Goal: Transaction & Acquisition: Purchase product/service

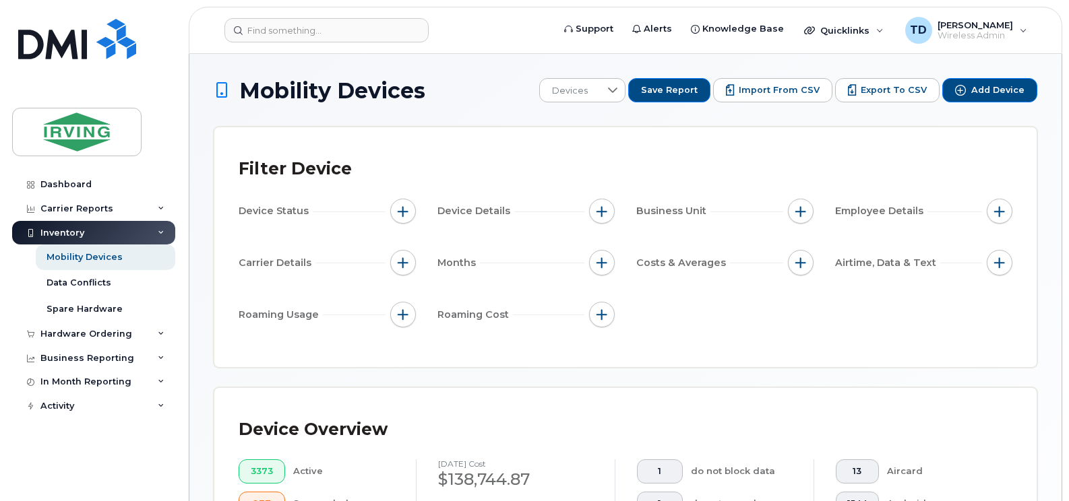
scroll to position [523, 0]
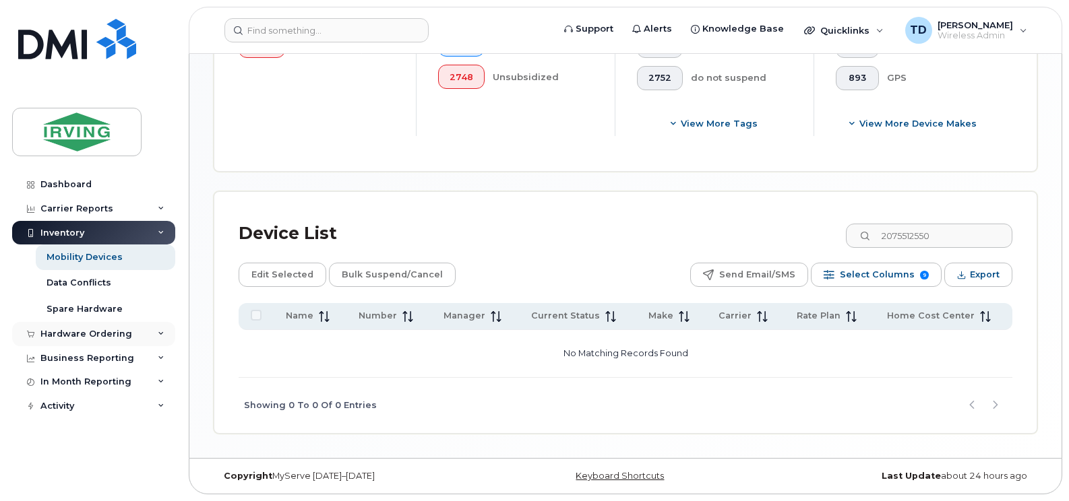
click at [165, 334] on div "Hardware Ordering" at bounding box center [93, 334] width 163 height 24
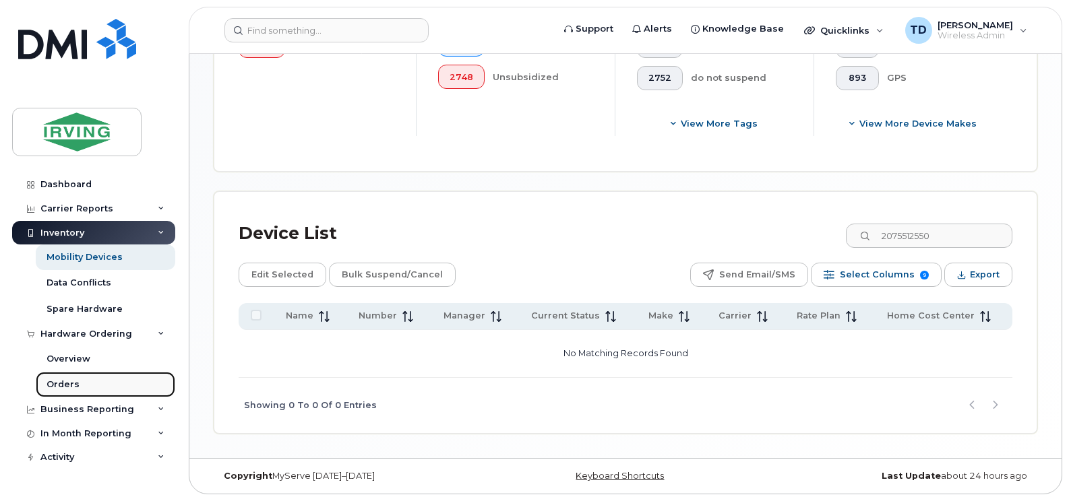
click at [65, 385] on div "Orders" at bounding box center [62, 385] width 33 height 12
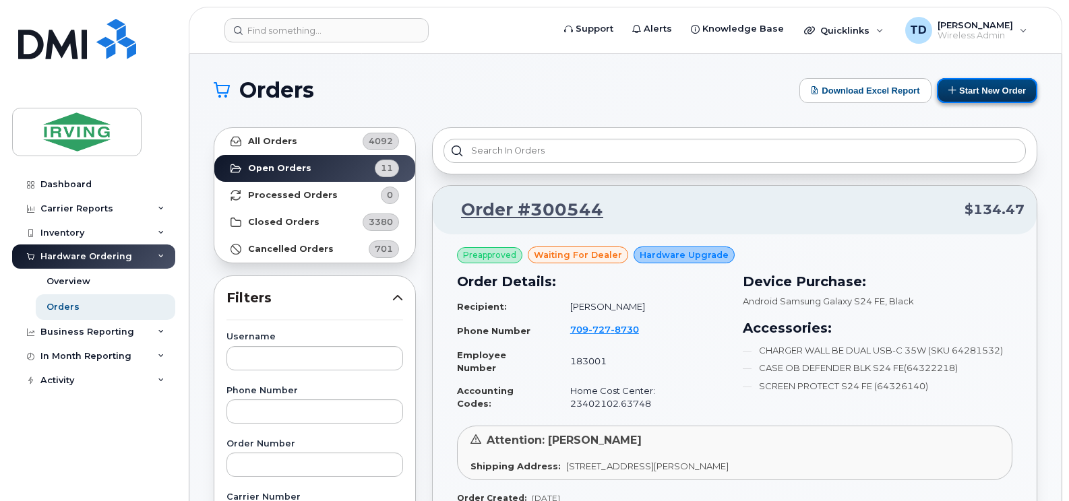
click at [991, 92] on button "Start New Order" at bounding box center [987, 90] width 100 height 25
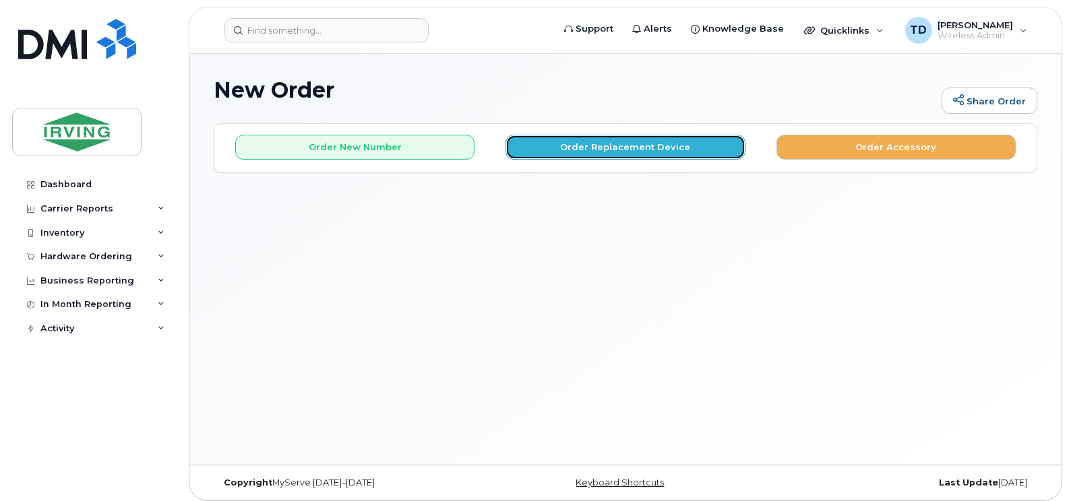
click at [644, 148] on button "Order Replacement Device" at bounding box center [624, 147] width 239 height 25
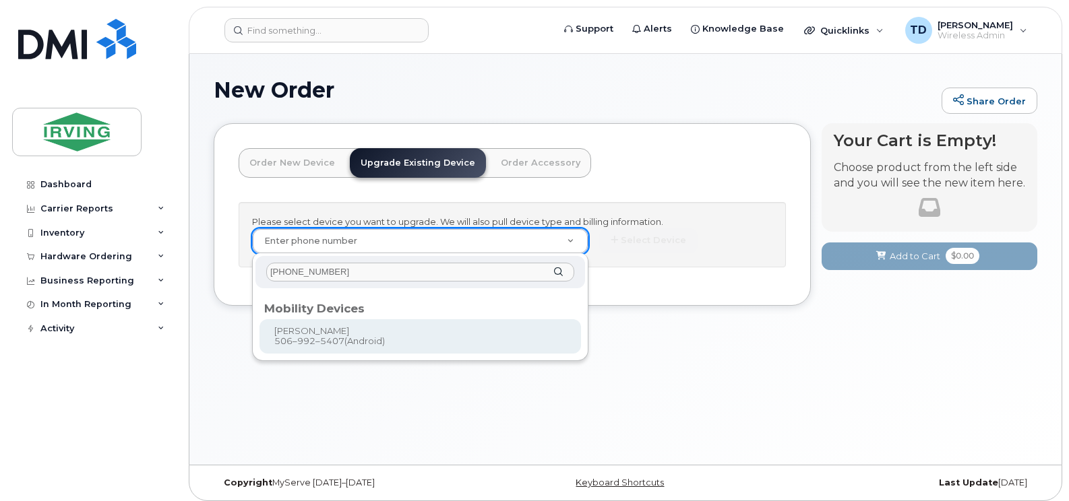
type input "506-992-5407"
type input "702119"
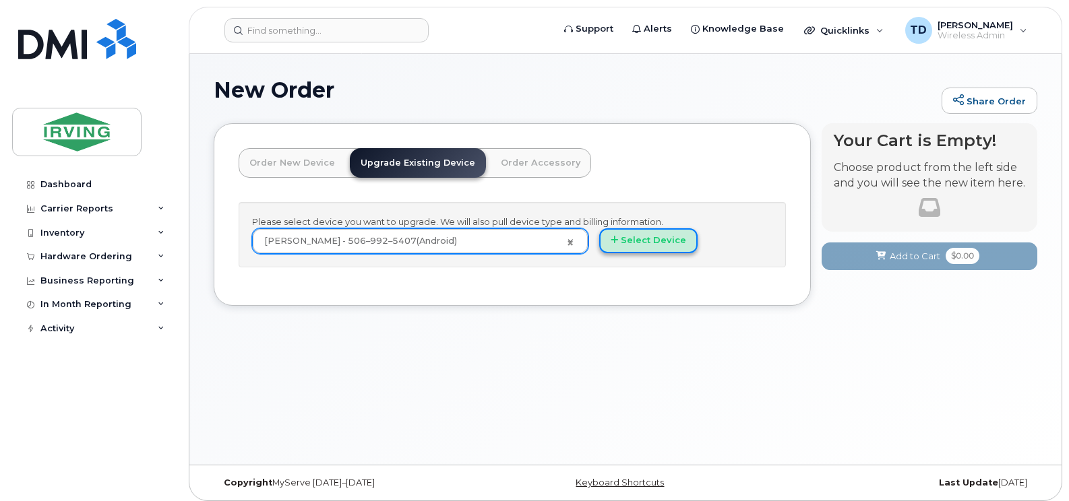
click at [660, 245] on button "Select Device" at bounding box center [648, 240] width 98 height 25
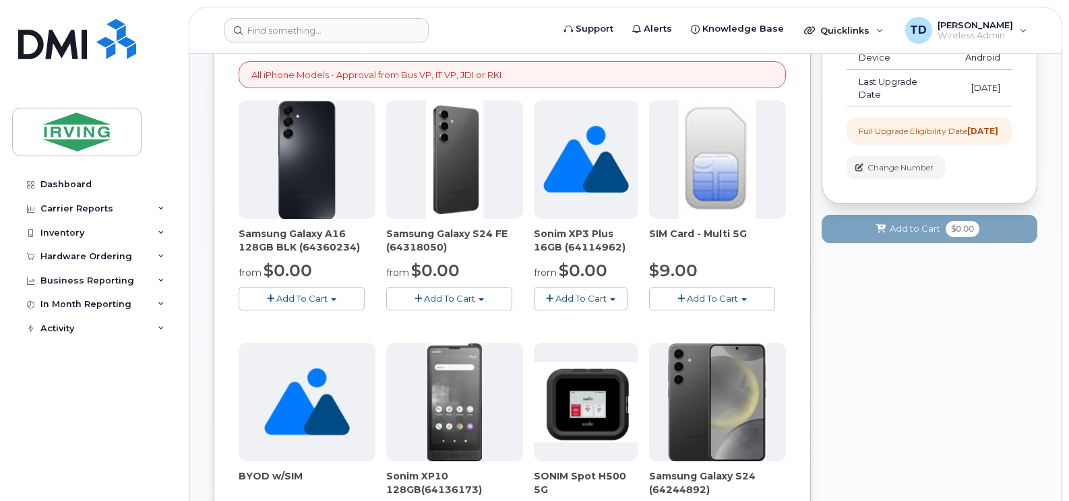
scroll to position [202, 0]
click at [437, 301] on span "Add To Cart" at bounding box center [449, 297] width 51 height 11
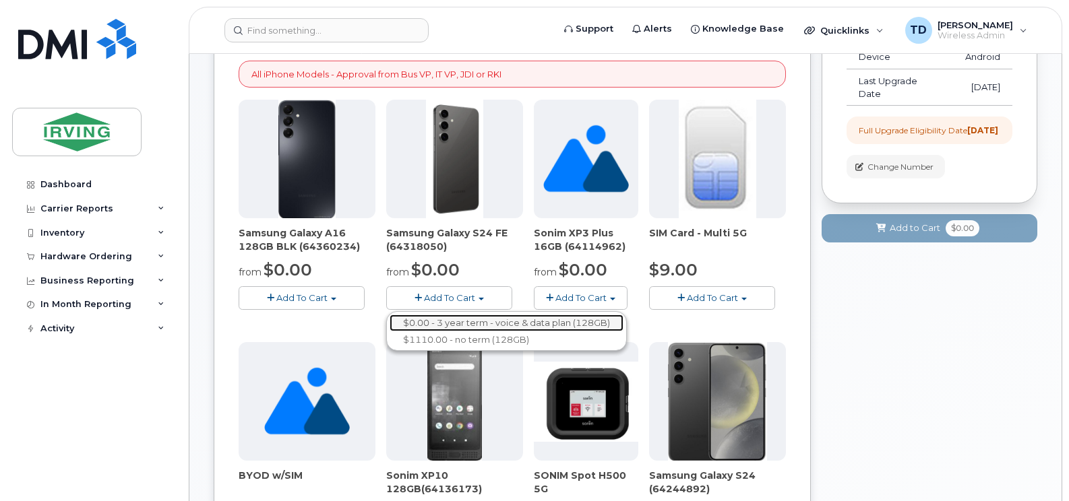
click at [455, 325] on link "$0.00 - 3 year term - voice & data plan (128GB)" at bounding box center [506, 323] width 234 height 17
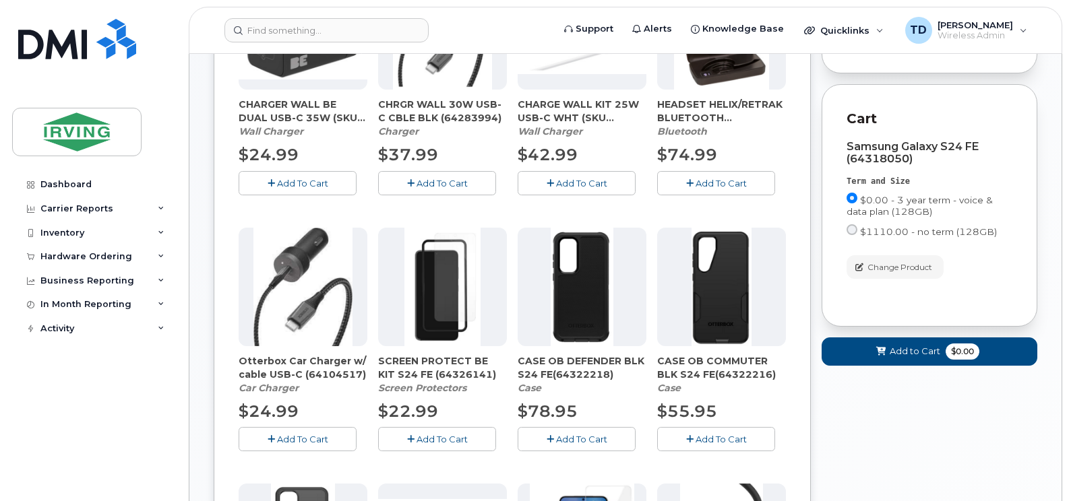
scroll to position [337, 0]
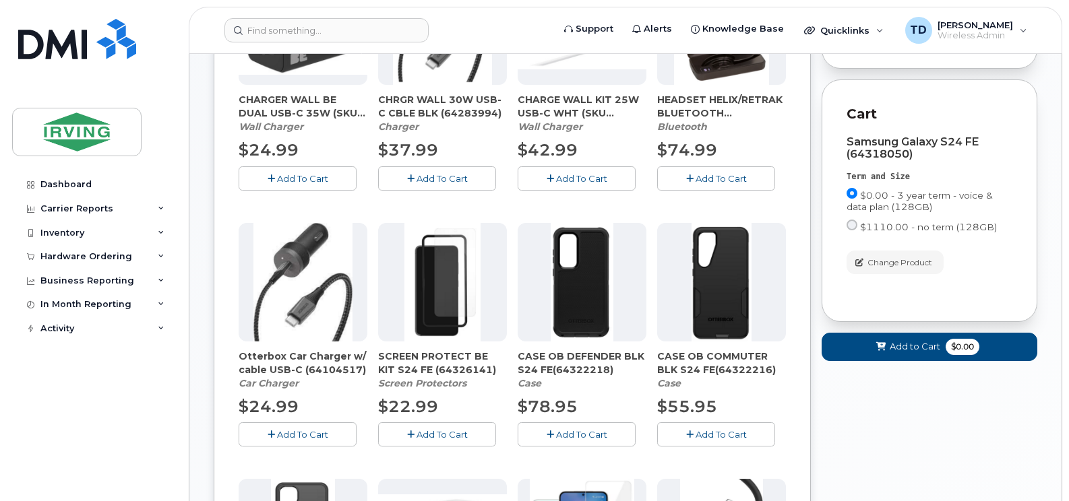
click at [577, 427] on button "Add To Cart" at bounding box center [576, 434] width 118 height 24
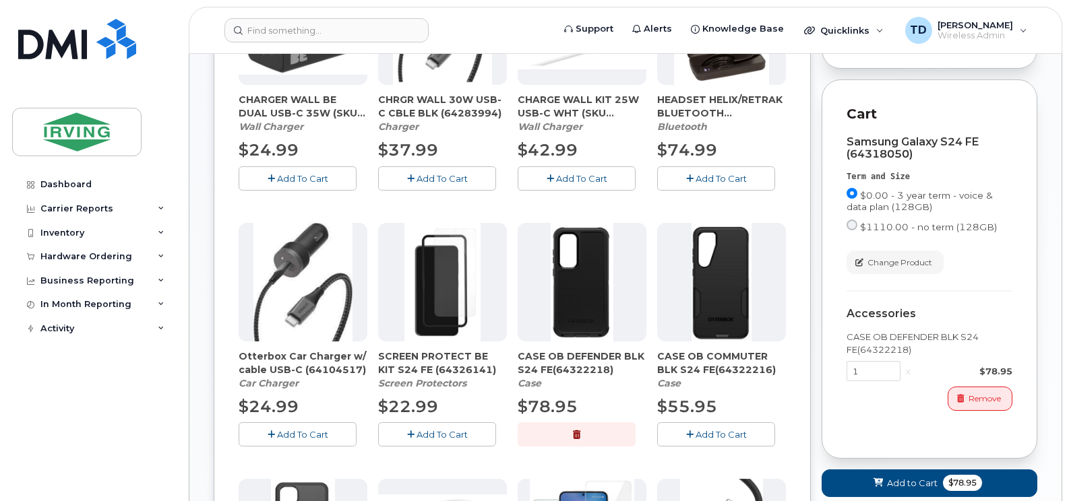
click at [441, 433] on span "Add To Cart" at bounding box center [441, 434] width 51 height 11
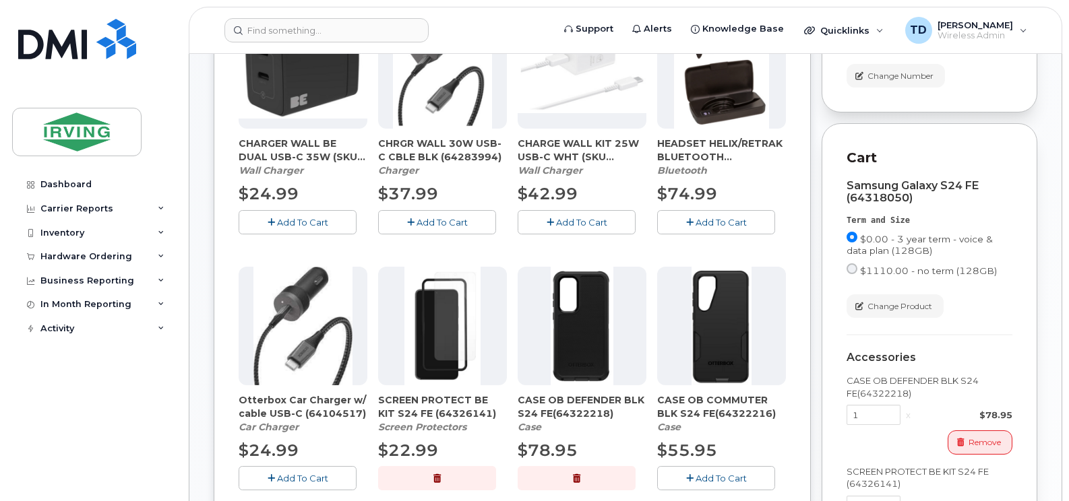
scroll to position [270, 0]
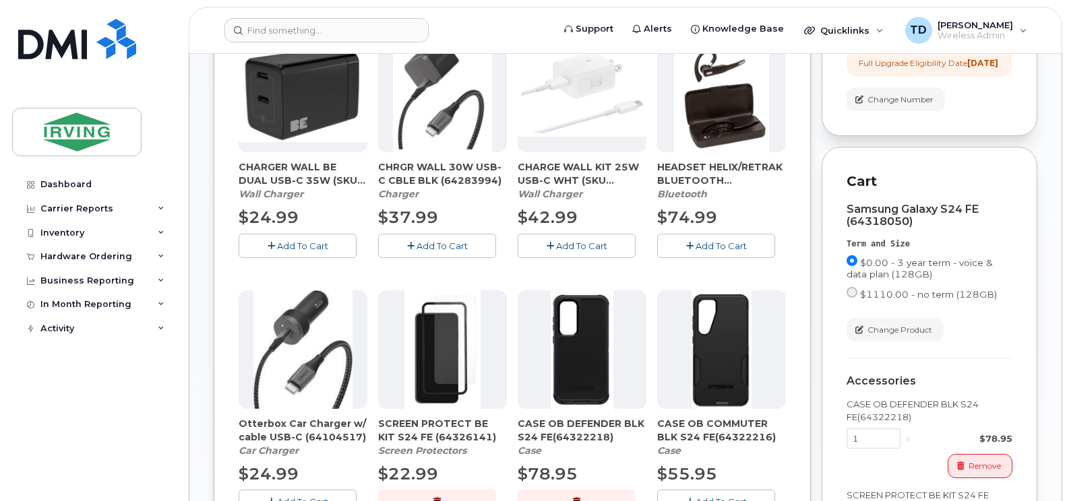
click at [293, 246] on span "Add To Cart" at bounding box center [302, 246] width 51 height 11
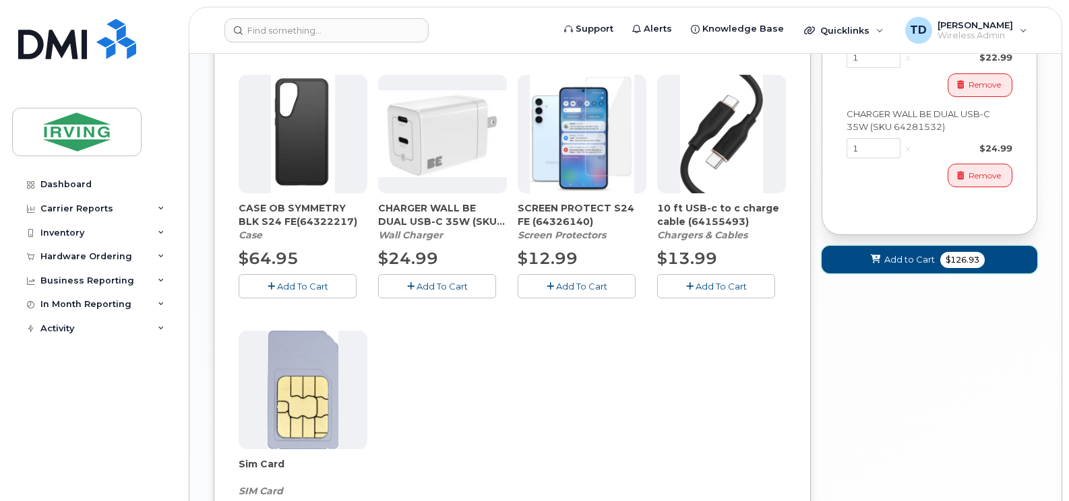
click at [900, 266] on span "Add to Cart" at bounding box center [909, 259] width 51 height 13
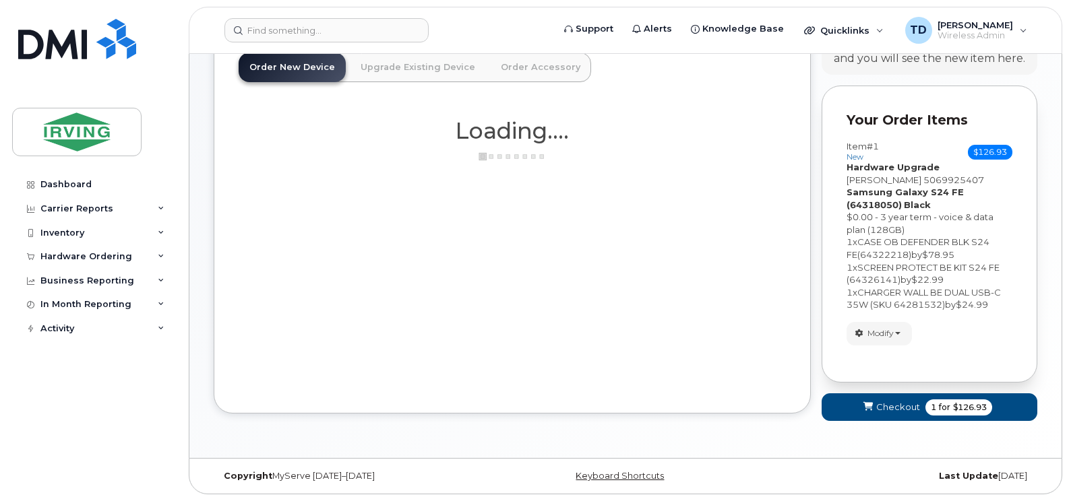
scroll to position [916, 0]
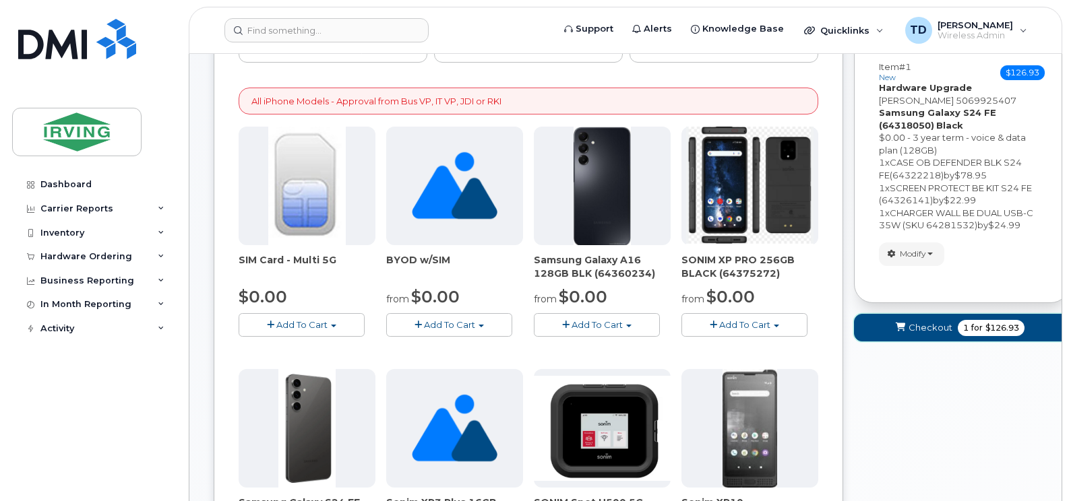
click at [939, 327] on span "Checkout" at bounding box center [930, 327] width 44 height 13
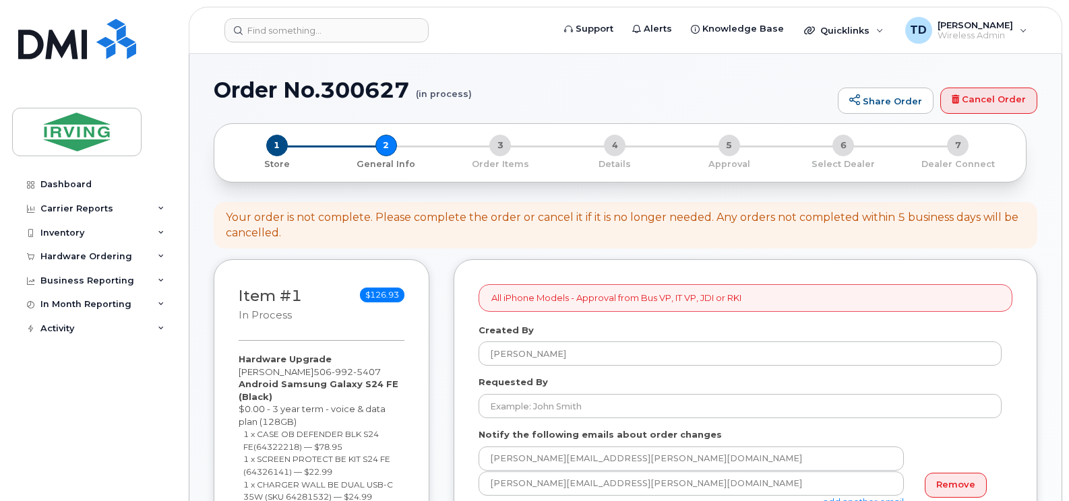
select select
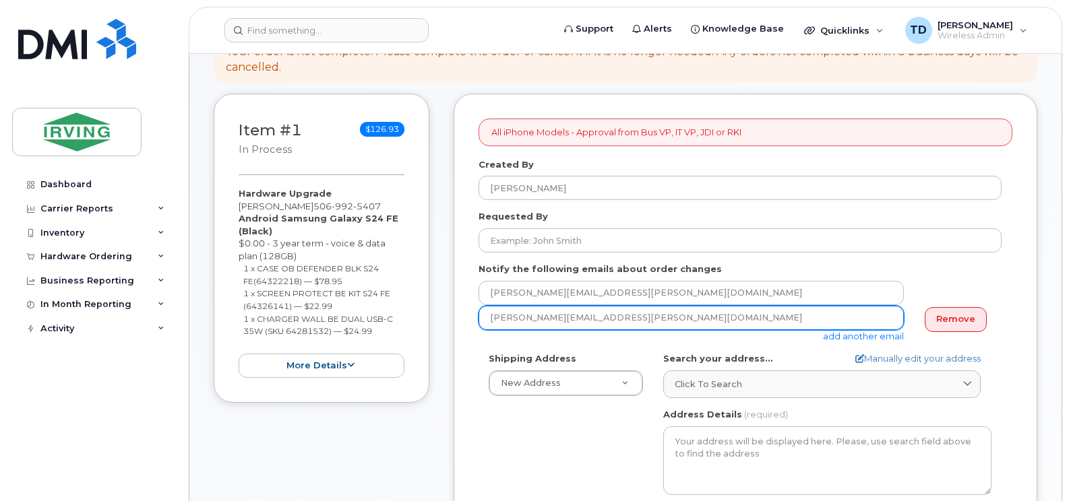
scroll to position [202, 0]
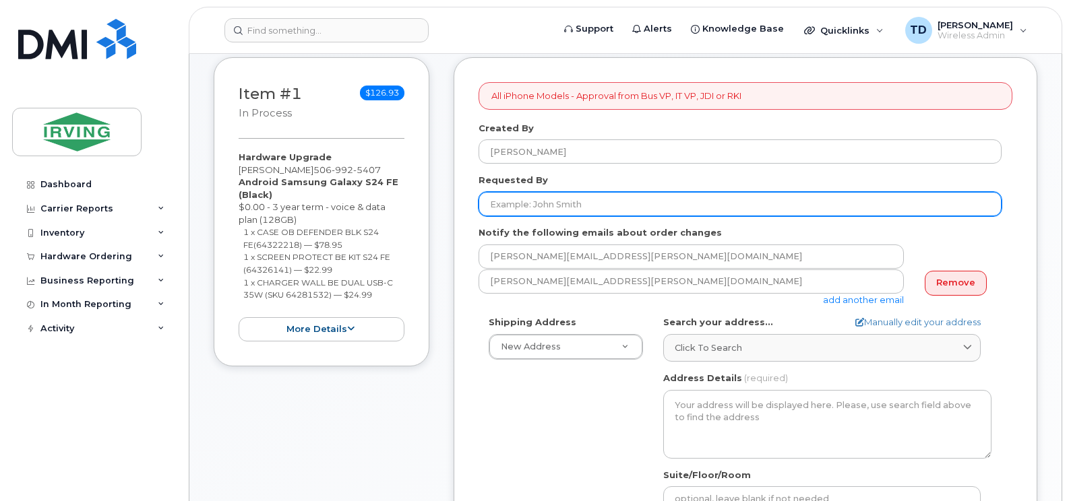
click at [530, 209] on input "Requested By" at bounding box center [739, 204] width 523 height 24
type input "Cindy Stanley"
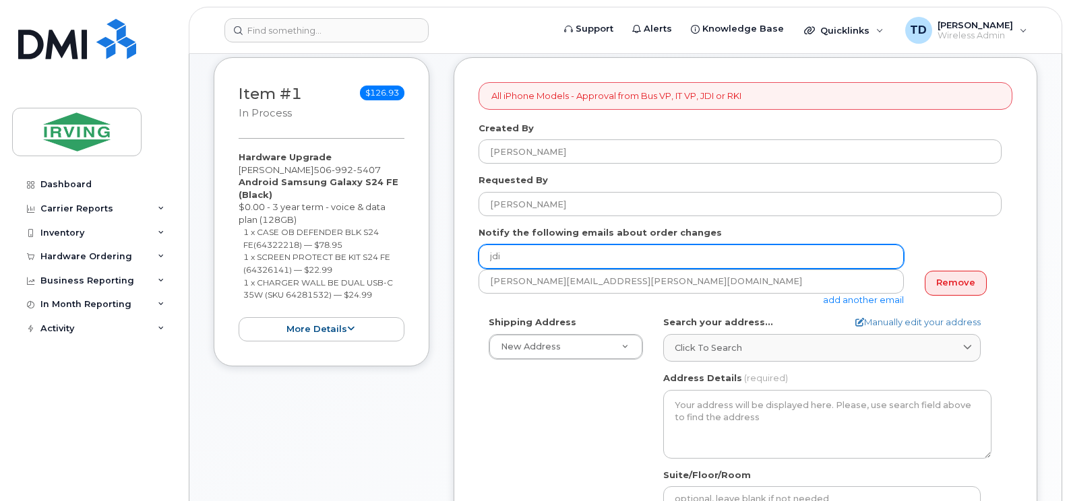
type input "jdiswitchboard@jdirving.com"
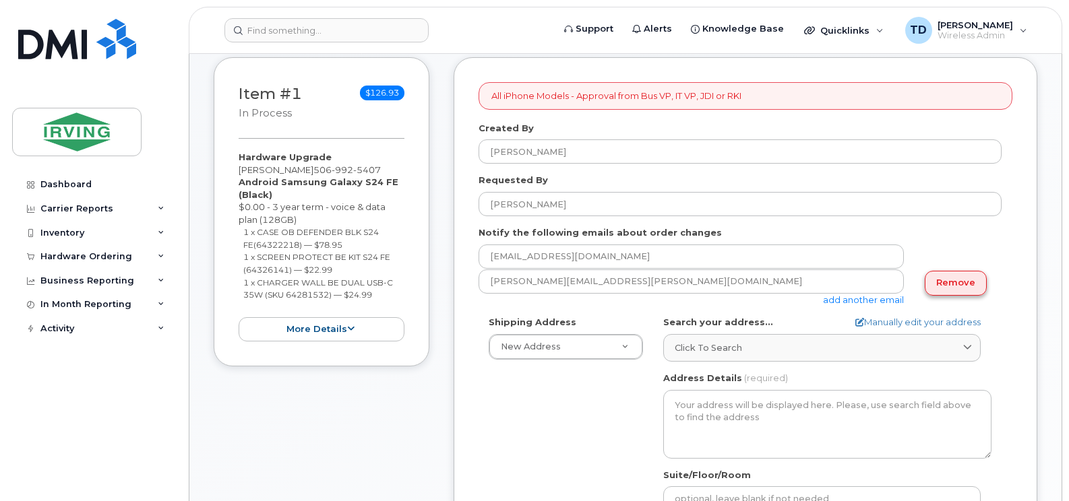
click at [941, 282] on link "Remove" at bounding box center [955, 283] width 62 height 25
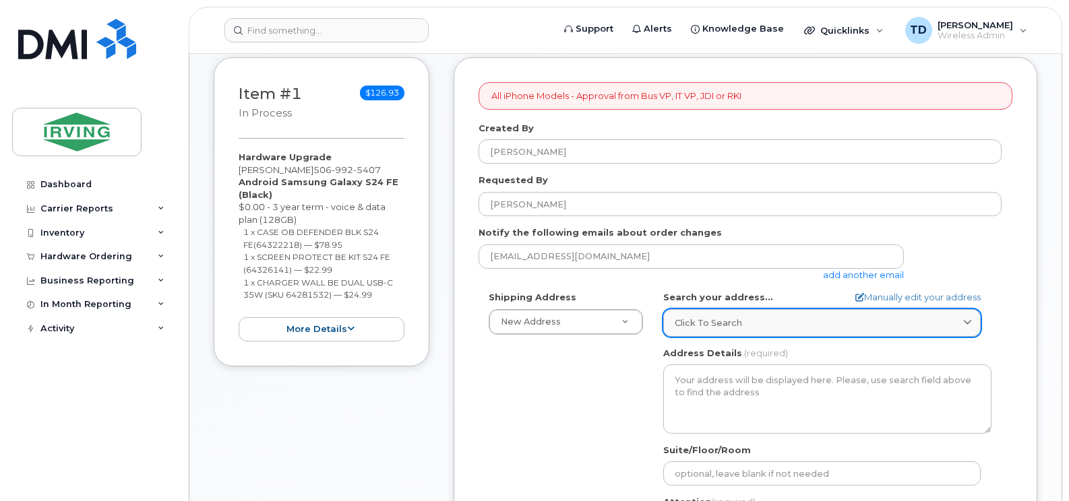
click at [697, 318] on span "Click to search" at bounding box center [707, 323] width 67 height 13
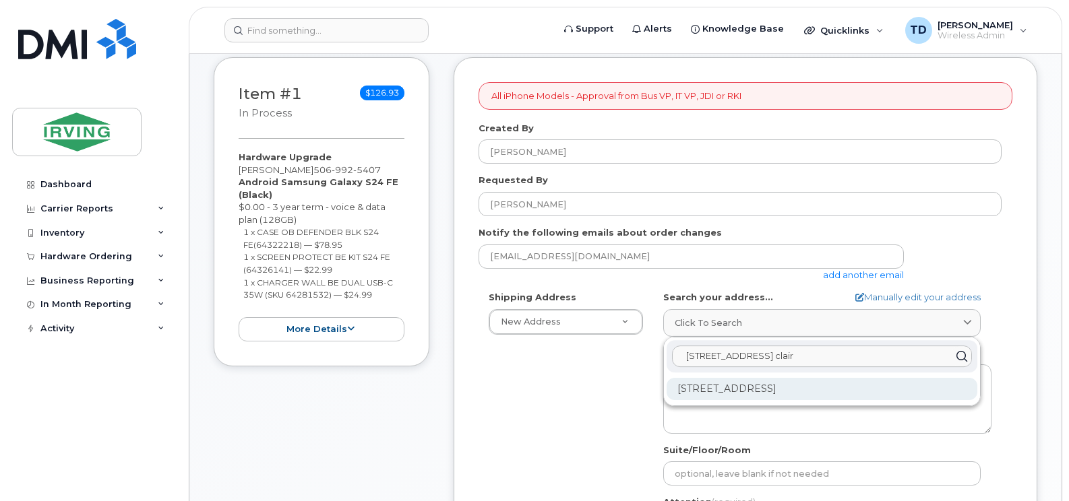
type input "632 rue principale clair"
click at [782, 389] on div "632 Rue Principale Clair NB E7A 2H2" at bounding box center [821, 389] width 311 height 22
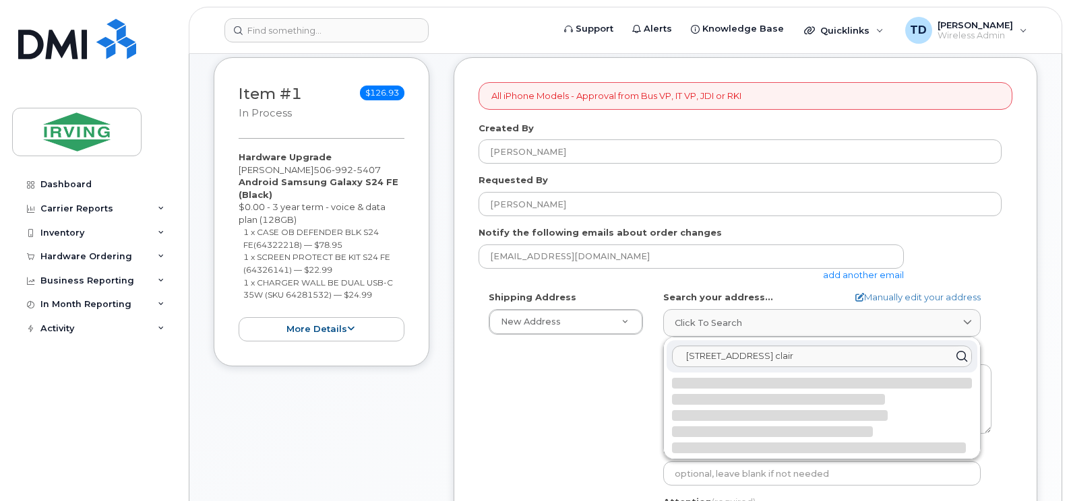
select select
type textarea "632 Rue Principale CLAIR NB E7A 2H2 CANADA"
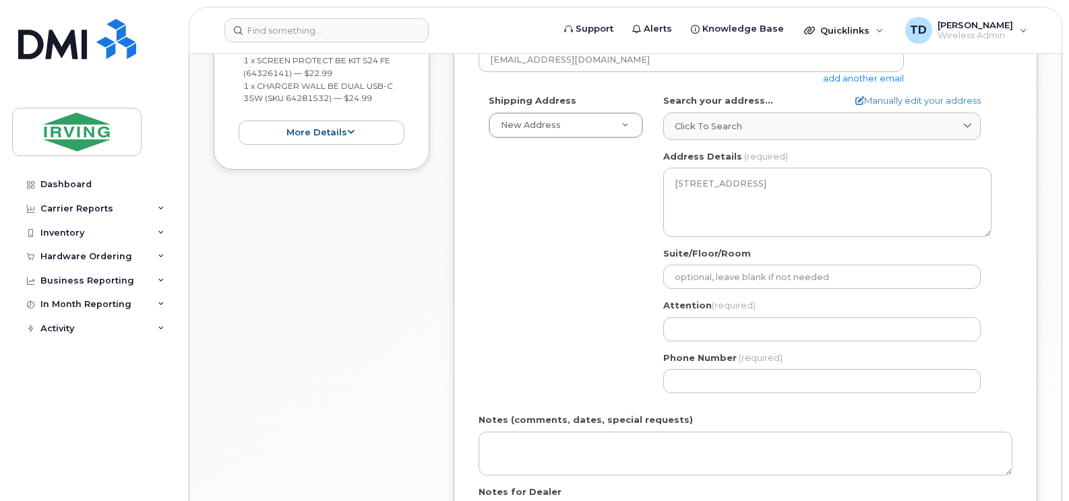
scroll to position [404, 0]
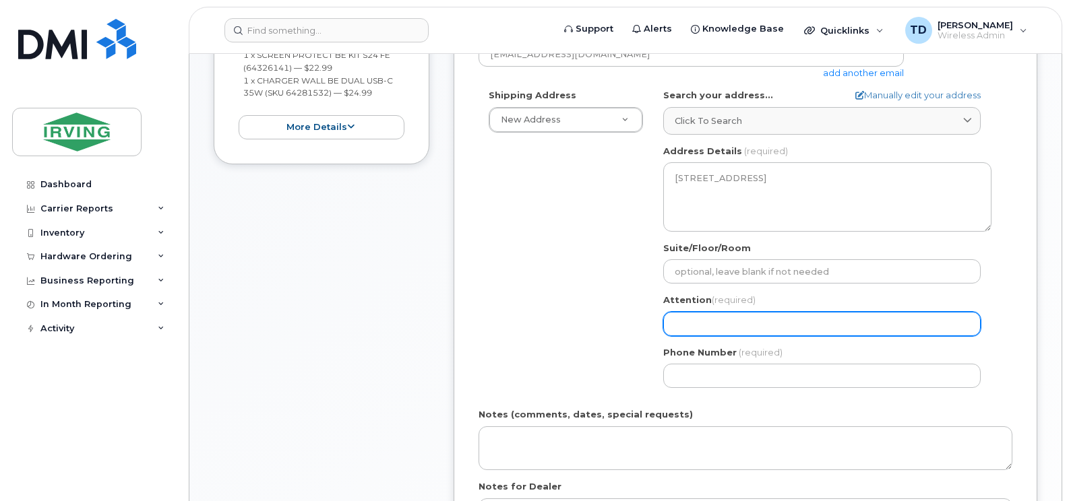
click at [707, 323] on input "Attention (required)" at bounding box center [821, 324] width 317 height 24
select select
type input "R"
select select
type input "Re"
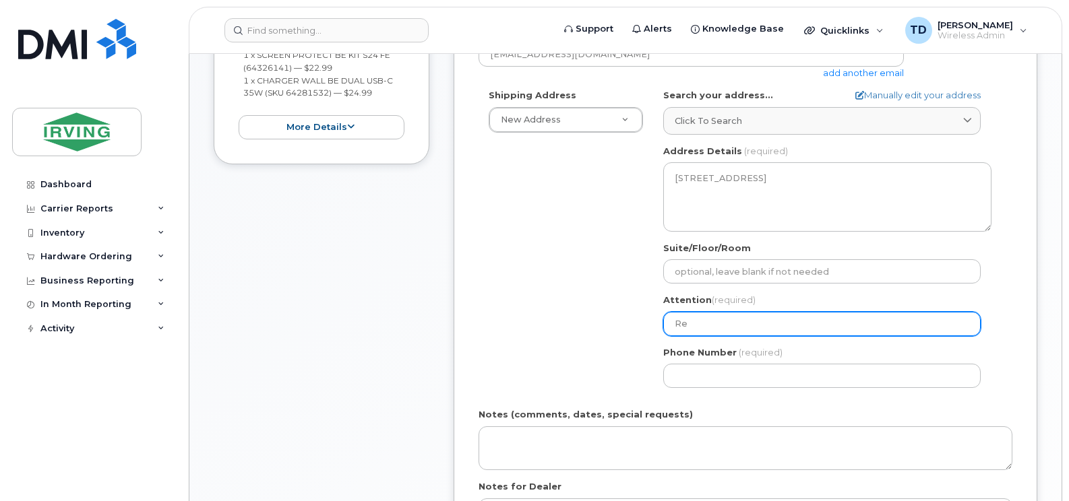
select select
type input "Rej"
select select
type input "Reje"
select select
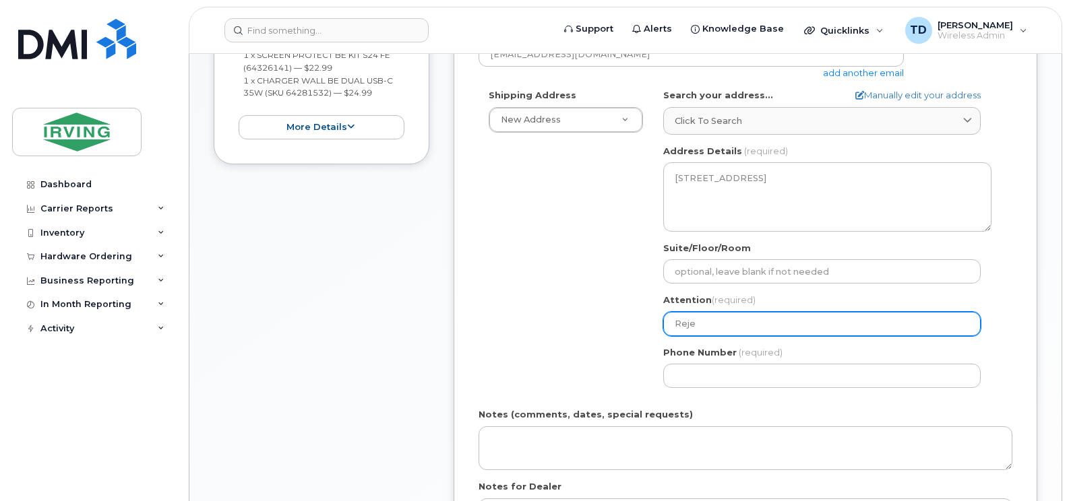
type input "Rejea"
select select
type input "Rejean"
select select
type input "Rejean M"
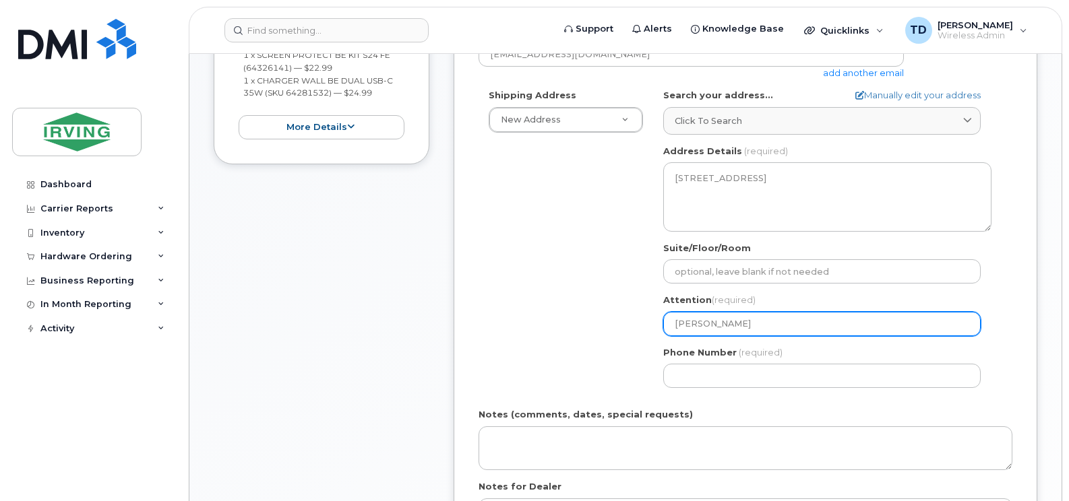
select select
type input "Rejean Mo"
select select
type input "Rejean Mor"
select select
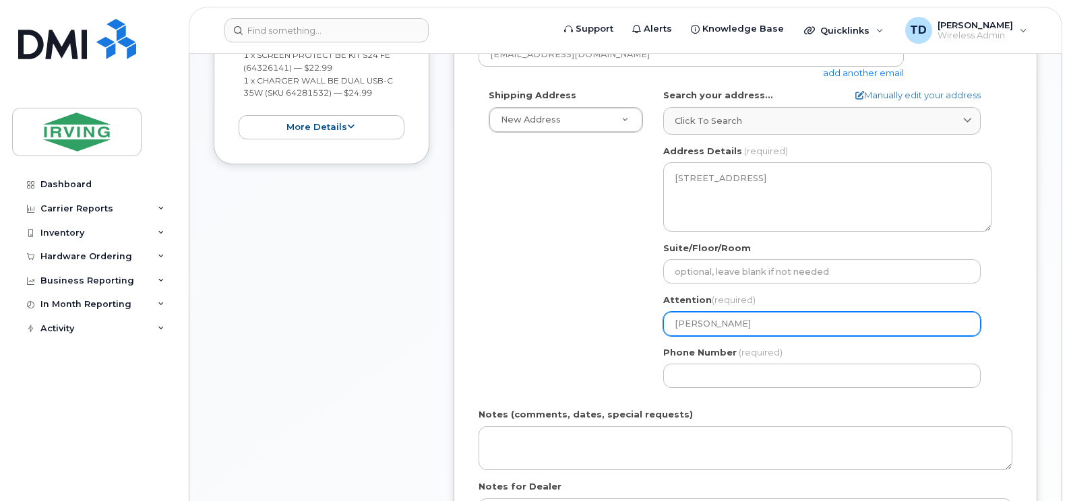
type input "Rejean Morn"
select select
type input "Rejean Morne"
select select
type input "Rejean Mornea"
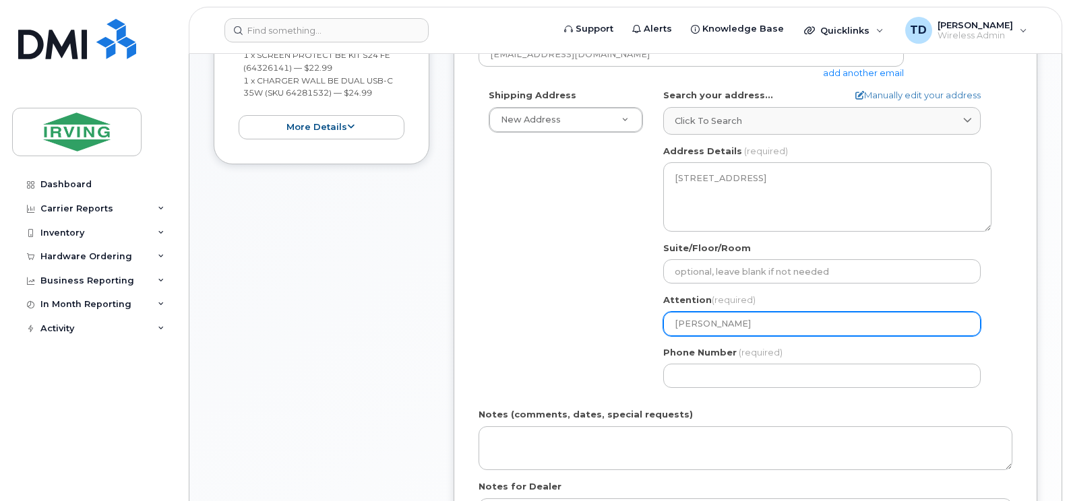
select select
type input "Rejean Morneau"
select select
type input "Rejean Morneaul"
select select
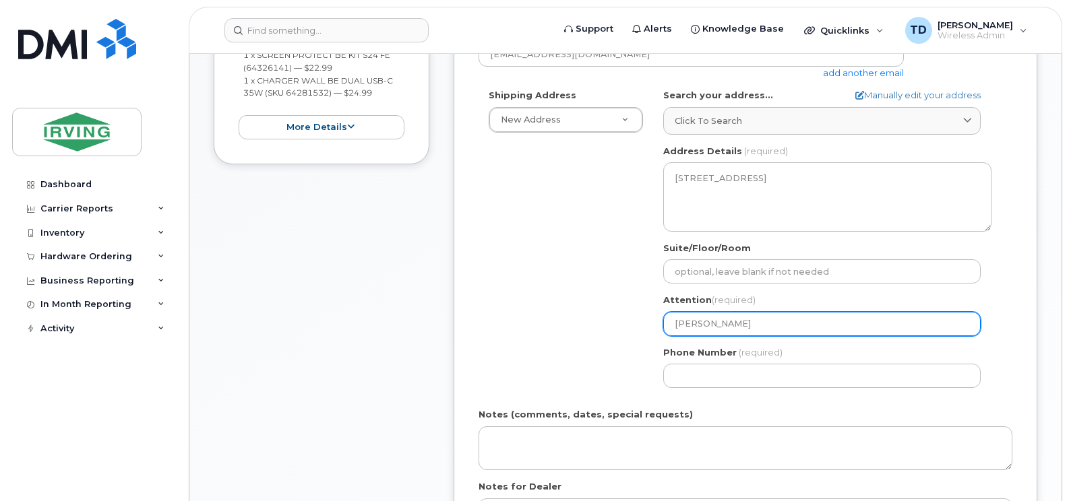
type input "[PERSON_NAME]"
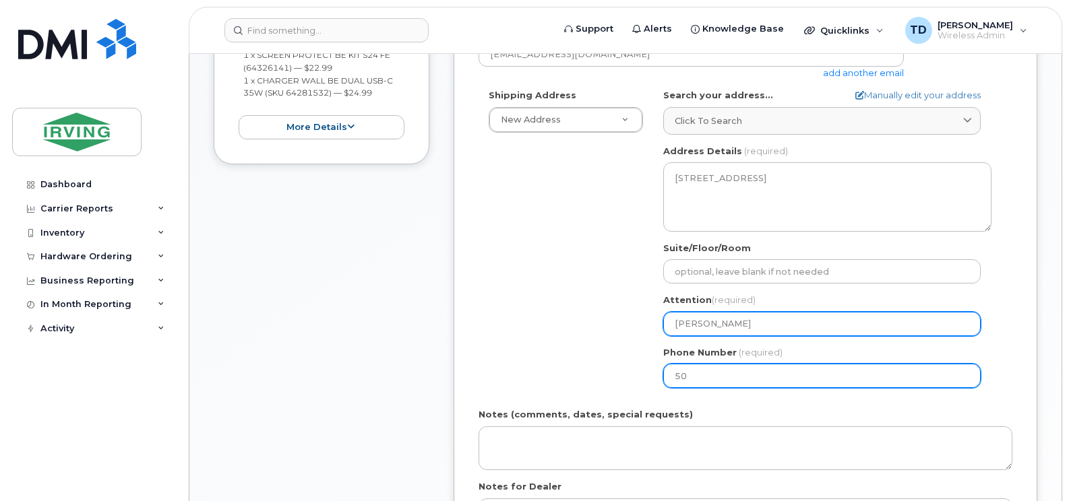
type input "506"
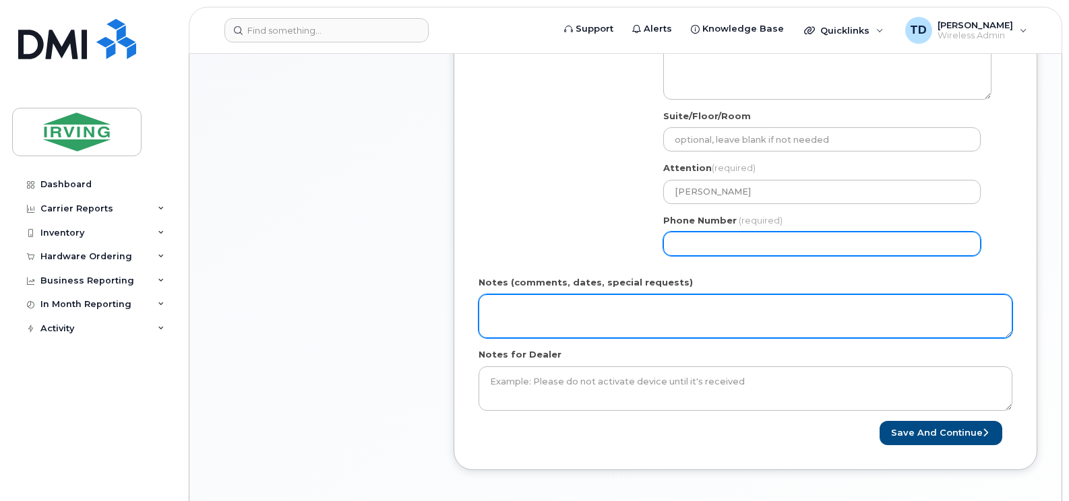
scroll to position [539, 0]
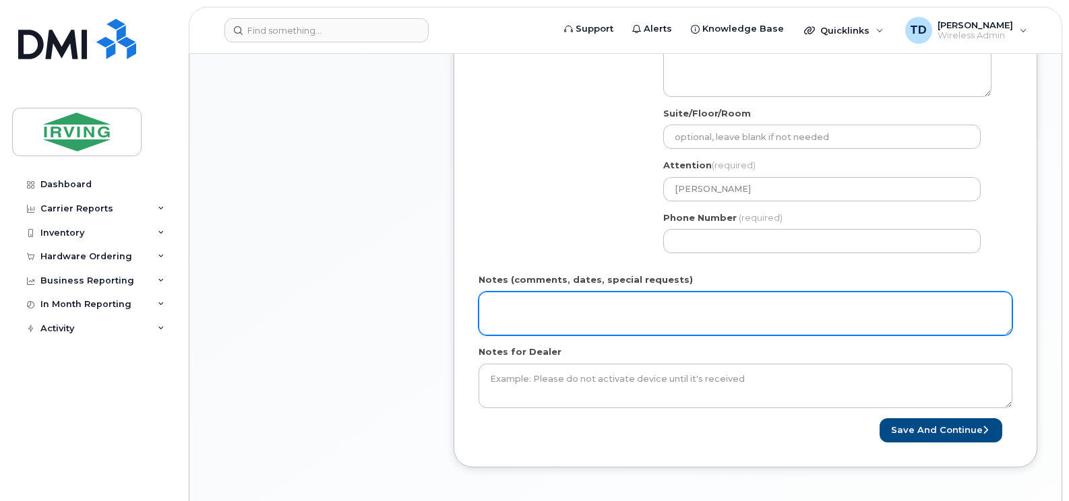
click at [561, 305] on textarea "Notes (comments, dates, special requests)" at bounding box center [745, 314] width 534 height 44
click at [588, 309] on textarea "Order #" at bounding box center [745, 314] width 534 height 44
paste textarea "5091228028"
type textarea "Order # 5091228028 Invoice to Sawmills"
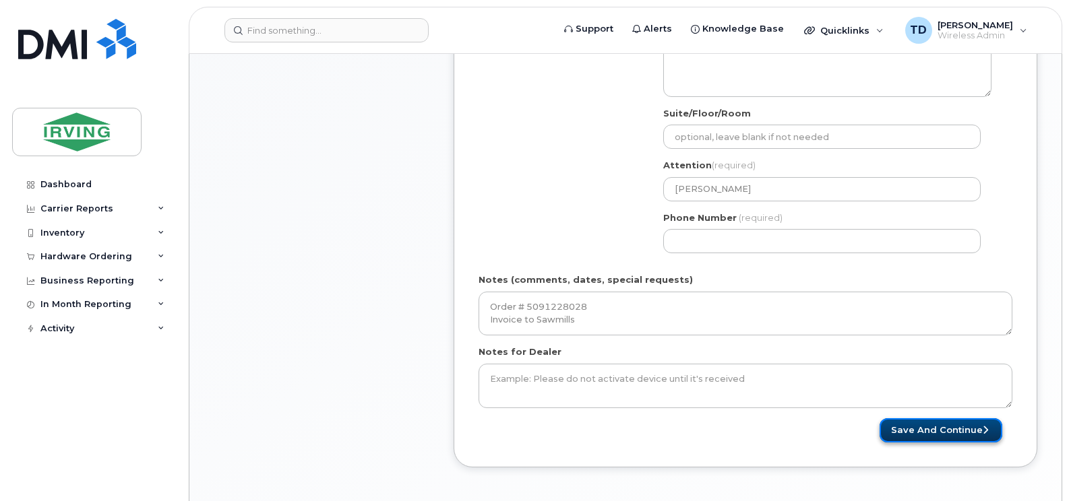
click at [927, 431] on button "Save and Continue" at bounding box center [940, 430] width 123 height 25
click at [811, 278] on div "Notes (comments, dates, special requests) Order # 5091228028 Invoice to Sawmills" at bounding box center [745, 305] width 534 height 62
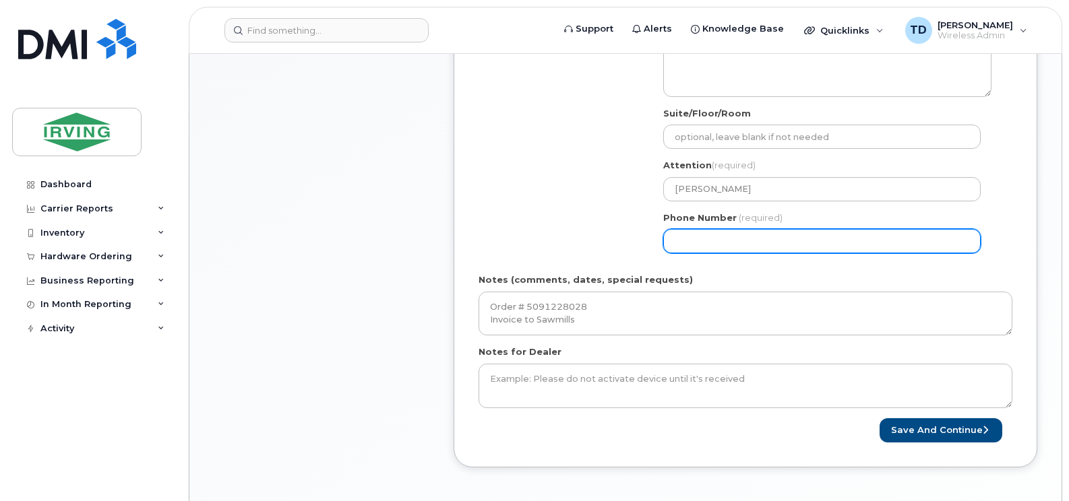
drag, startPoint x: 717, startPoint y: 242, endPoint x: 727, endPoint y: 249, distance: 12.1
click at [717, 242] on input "Phone Number" at bounding box center [821, 241] width 317 height 24
select select
type input "5069925407"
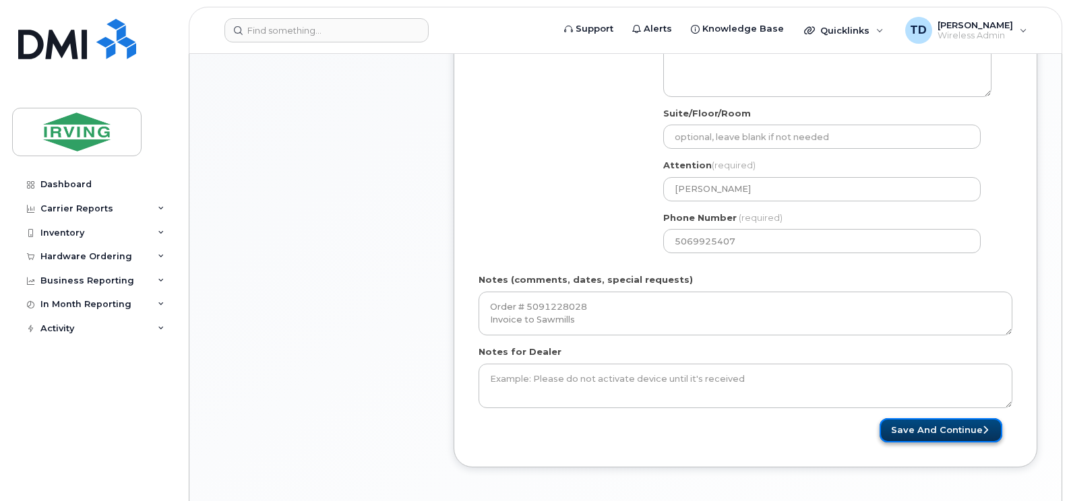
click at [939, 429] on button "Save and Continue" at bounding box center [940, 430] width 123 height 25
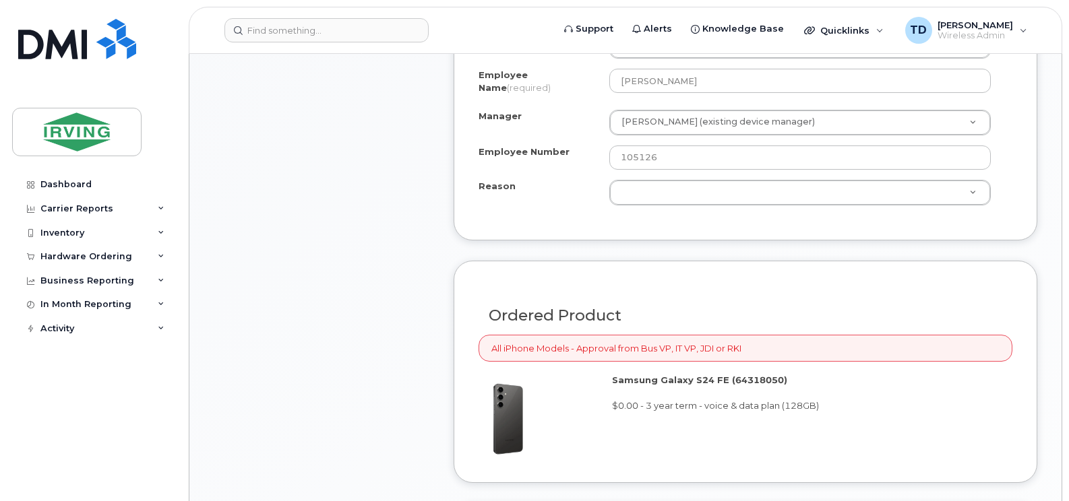
scroll to position [876, 0]
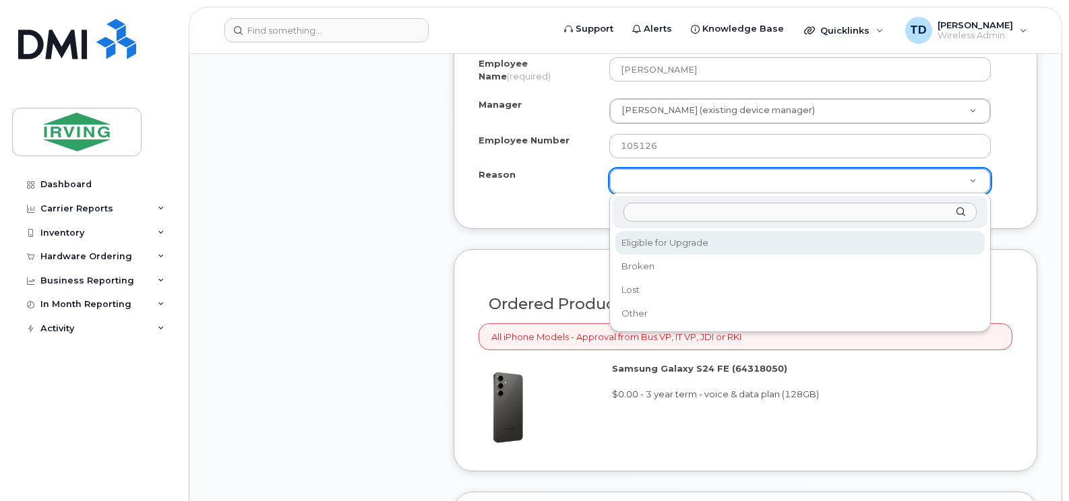
select select "eligible_for_upgrade"
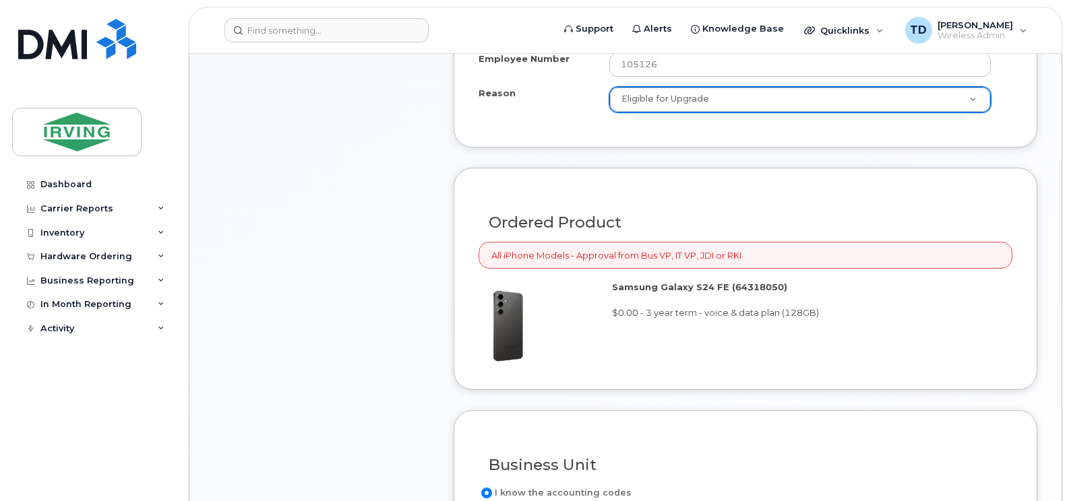
scroll to position [1213, 0]
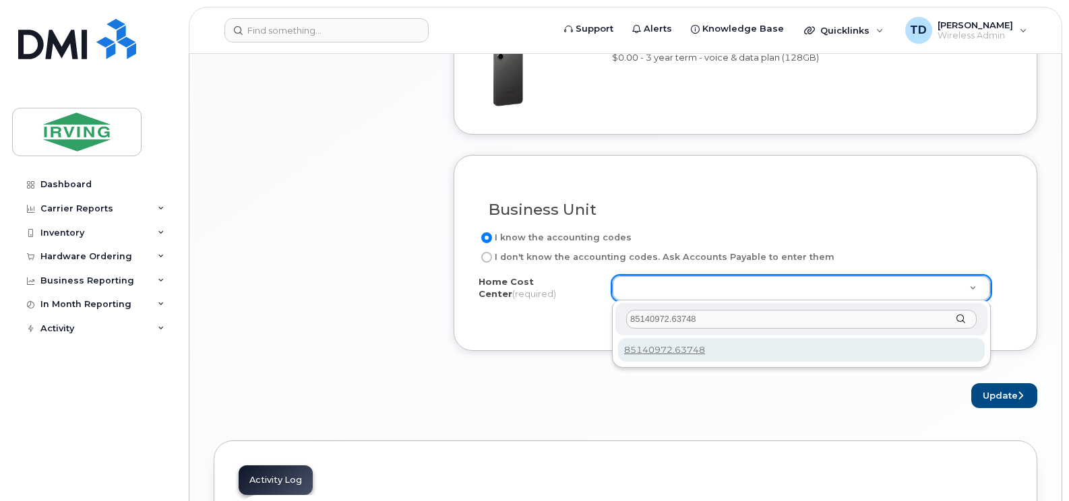
type input "85140972.63748"
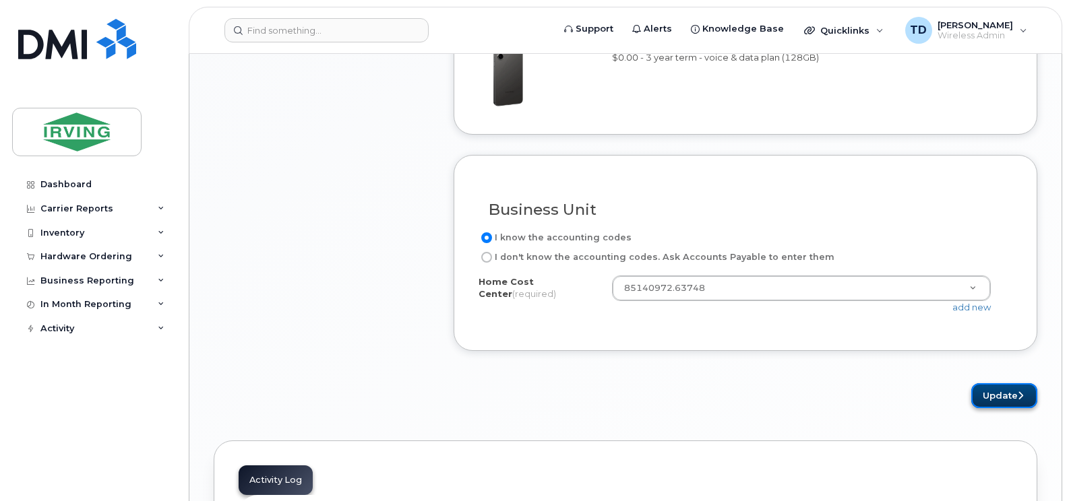
click at [1004, 389] on button "Update" at bounding box center [1004, 395] width 66 height 25
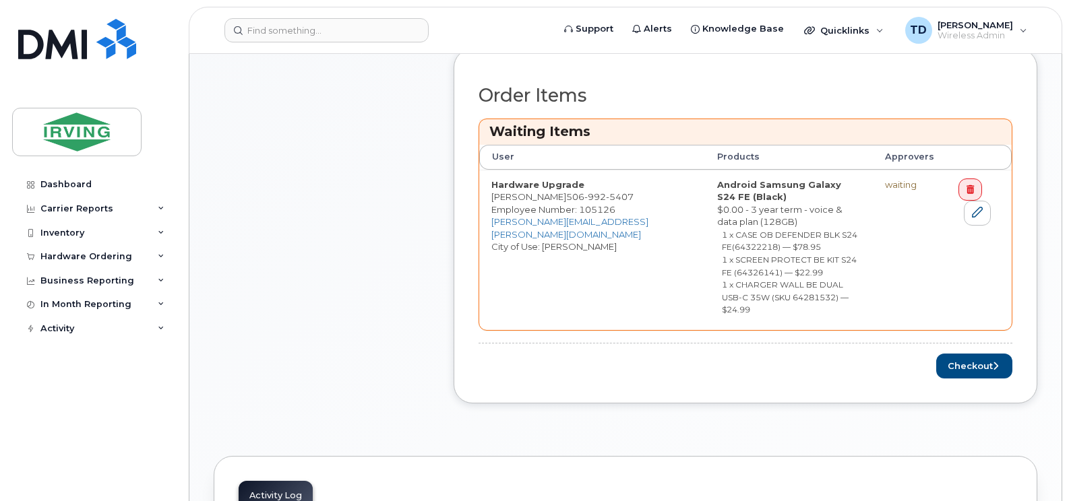
scroll to position [606, 0]
click at [966, 352] on button "Checkout" at bounding box center [974, 364] width 76 height 25
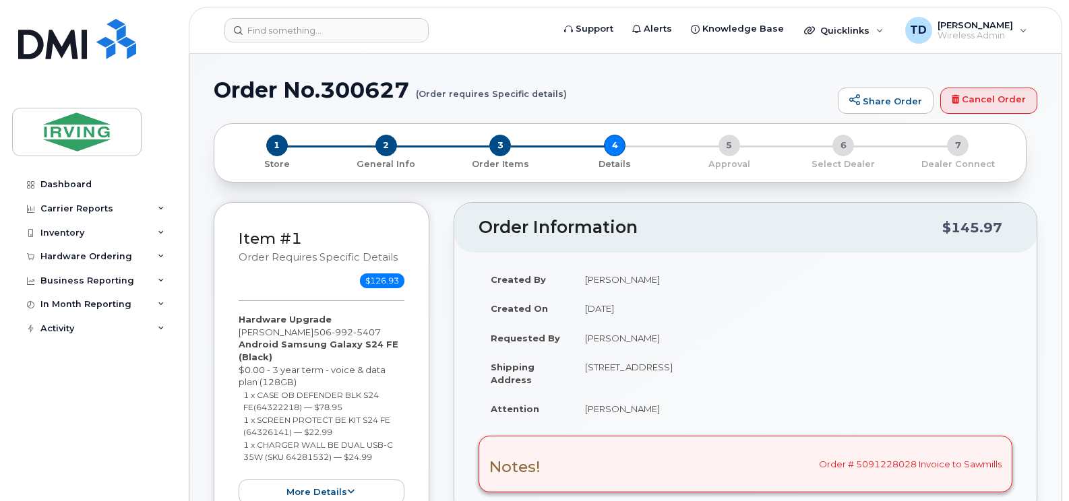
click at [385, 90] on h1 "Order No.300627 (Order requires Specific details)" at bounding box center [522, 90] width 617 height 24
copy h1 "300627"
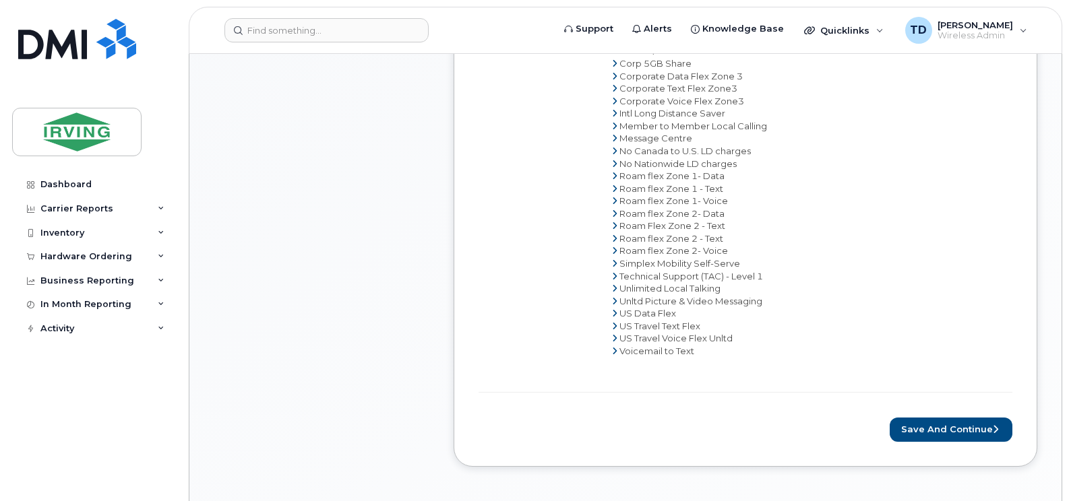
scroll to position [809, 0]
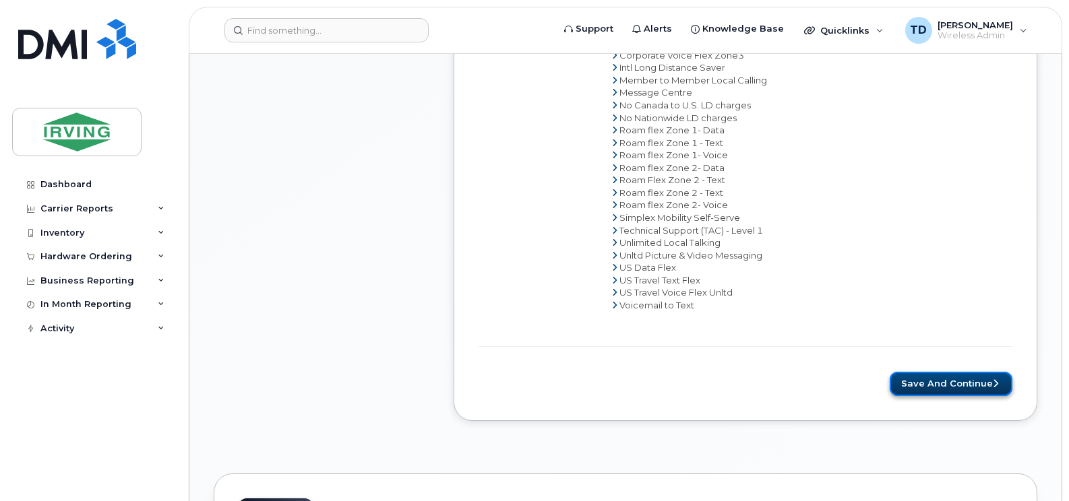
click at [944, 388] on button "Save and Continue" at bounding box center [950, 384] width 123 height 25
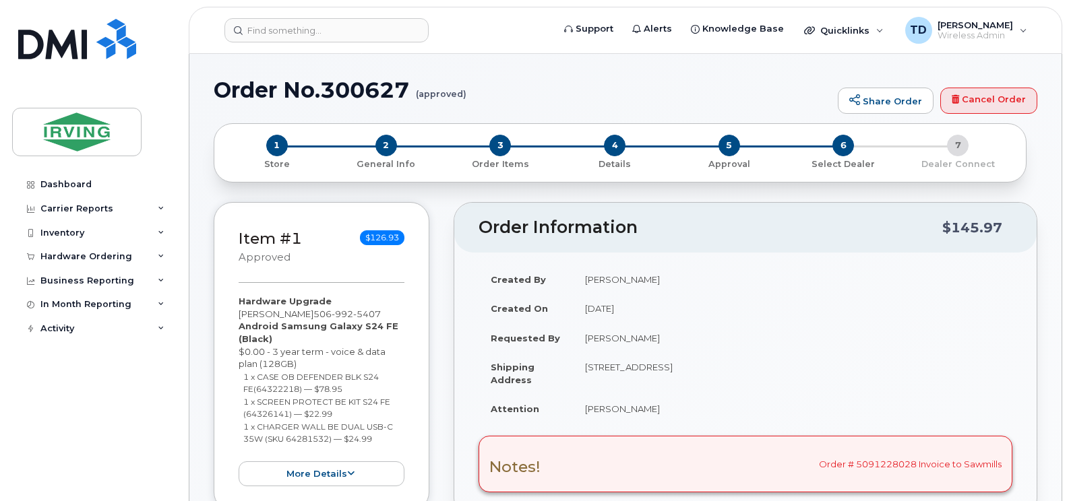
radio input "true"
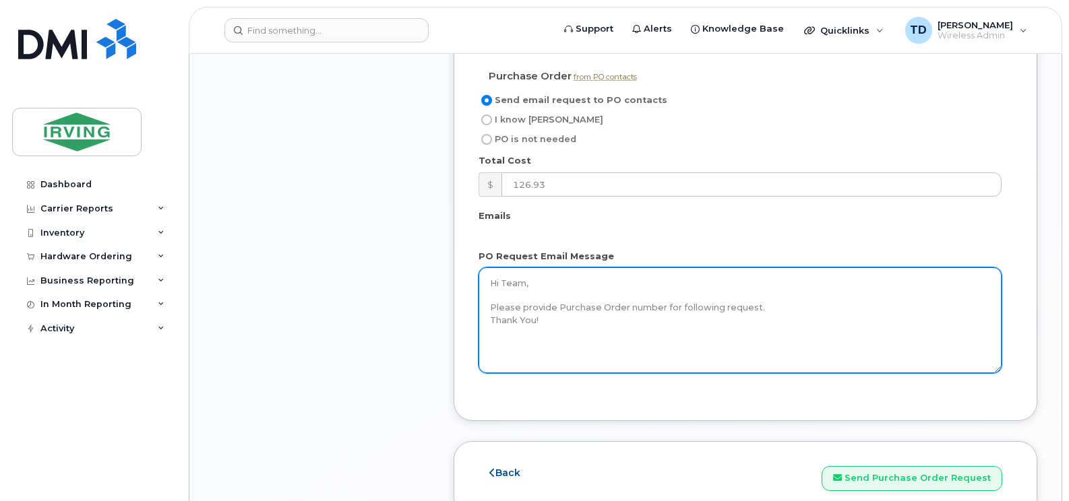
scroll to position [1213, 0]
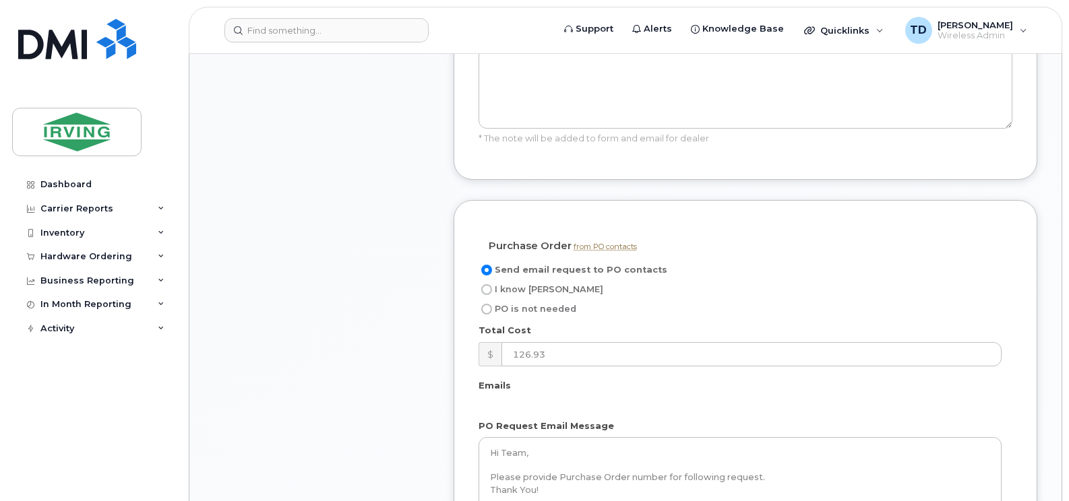
click at [536, 288] on span "I know PO" at bounding box center [549, 289] width 108 height 10
click at [492, 288] on input "I know PO" at bounding box center [486, 289] width 11 height 11
radio input "true"
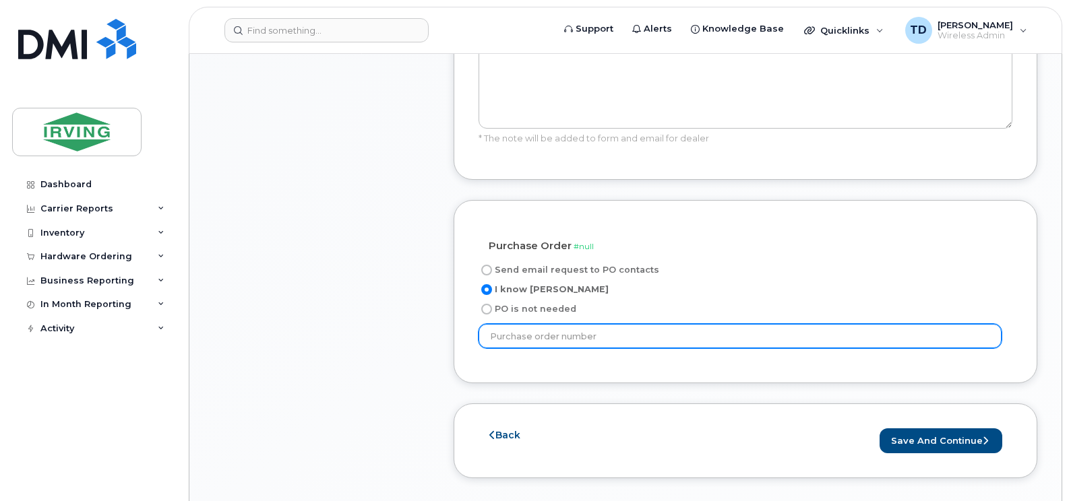
click at [557, 332] on input "text" at bounding box center [739, 336] width 523 height 24
paste input "945591"
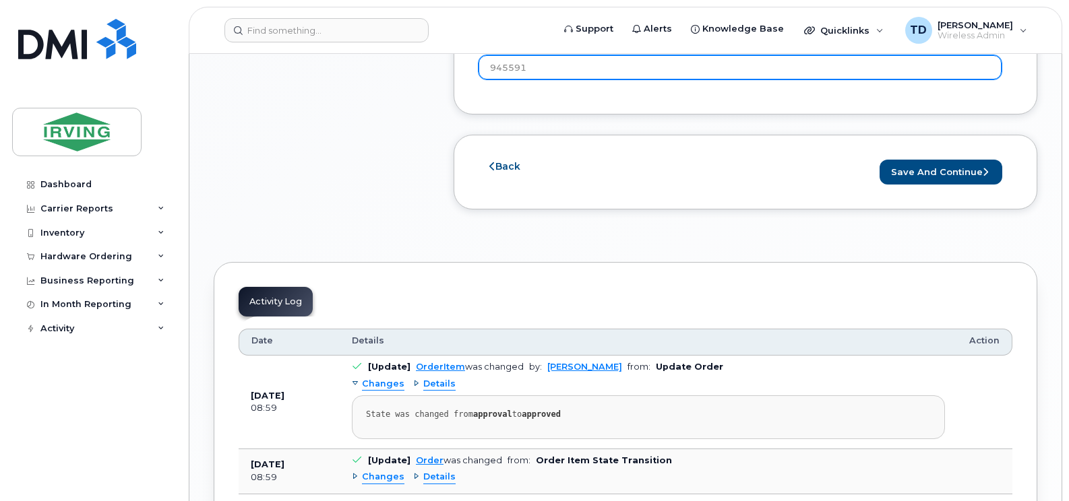
scroll to position [1482, 0]
type input "945591"
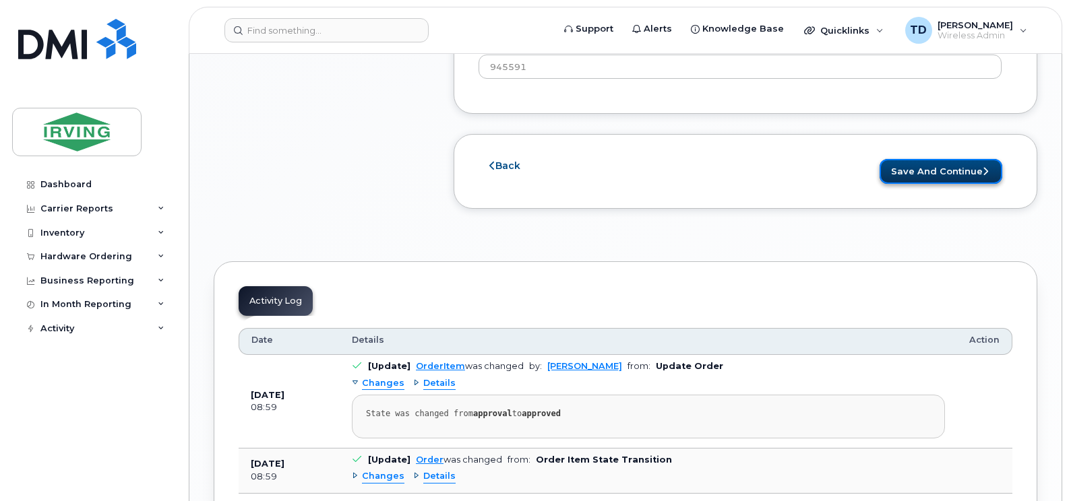
click at [968, 168] on button "Save and Continue" at bounding box center [940, 171] width 123 height 25
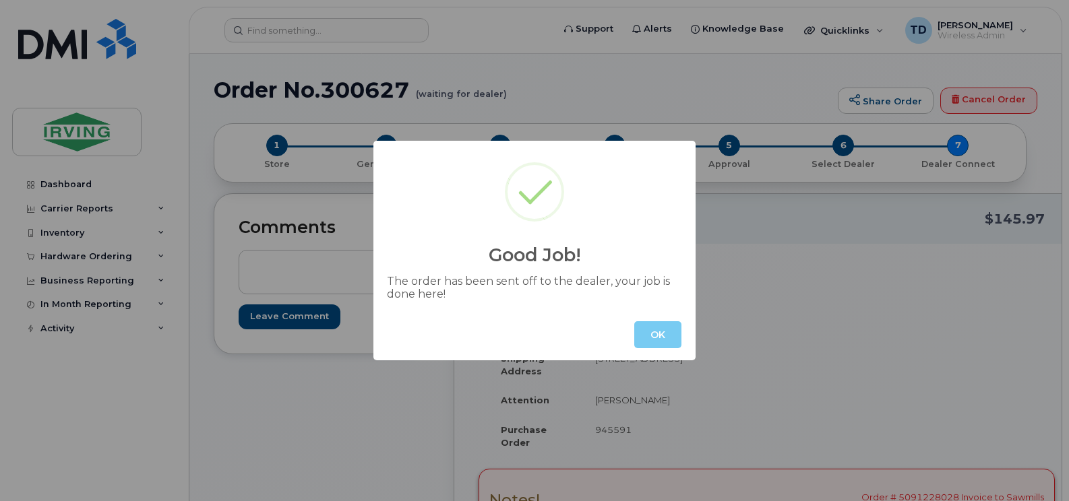
click at [657, 331] on button "OK" at bounding box center [657, 334] width 47 height 27
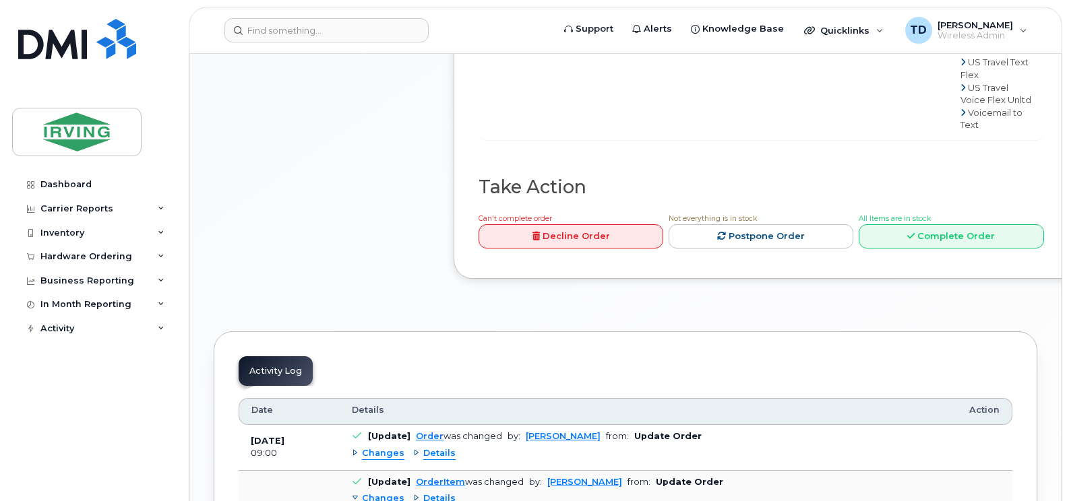
scroll to position [1348, 0]
